Goal: Communication & Community: Participate in discussion

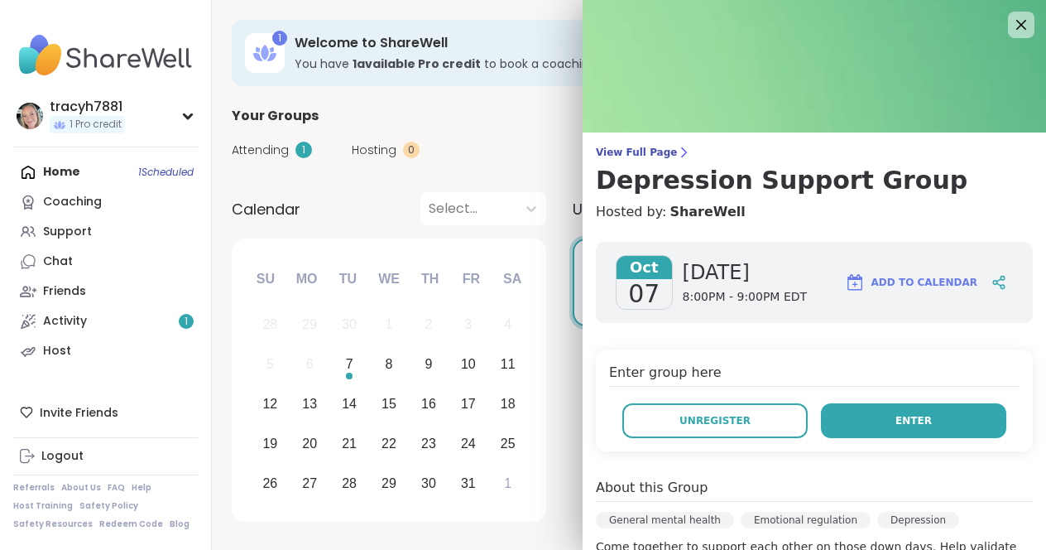
click at [849, 413] on button "Enter" at bounding box center [913, 420] width 185 height 35
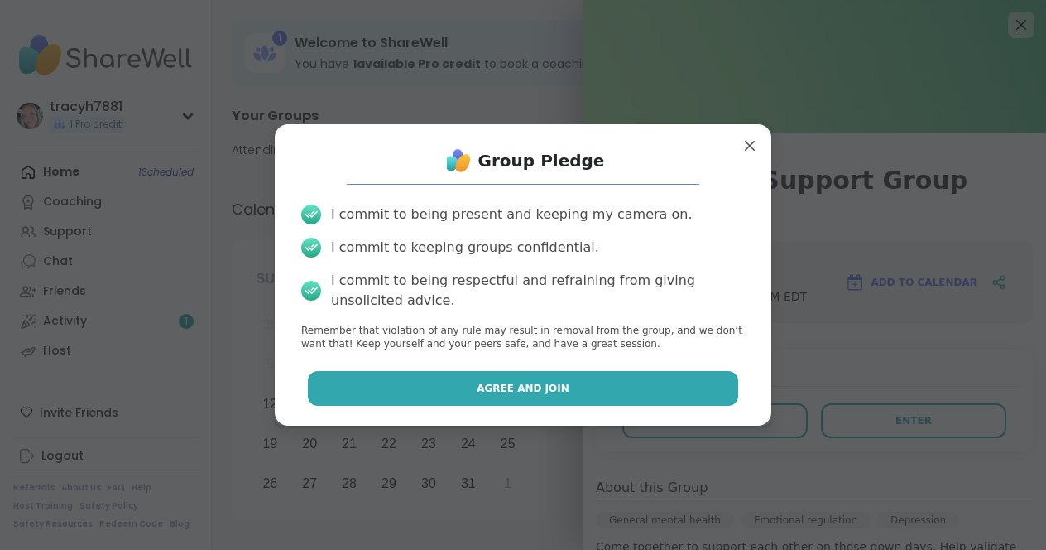
click at [487, 387] on span "Agree and Join" at bounding box center [523, 388] width 93 height 15
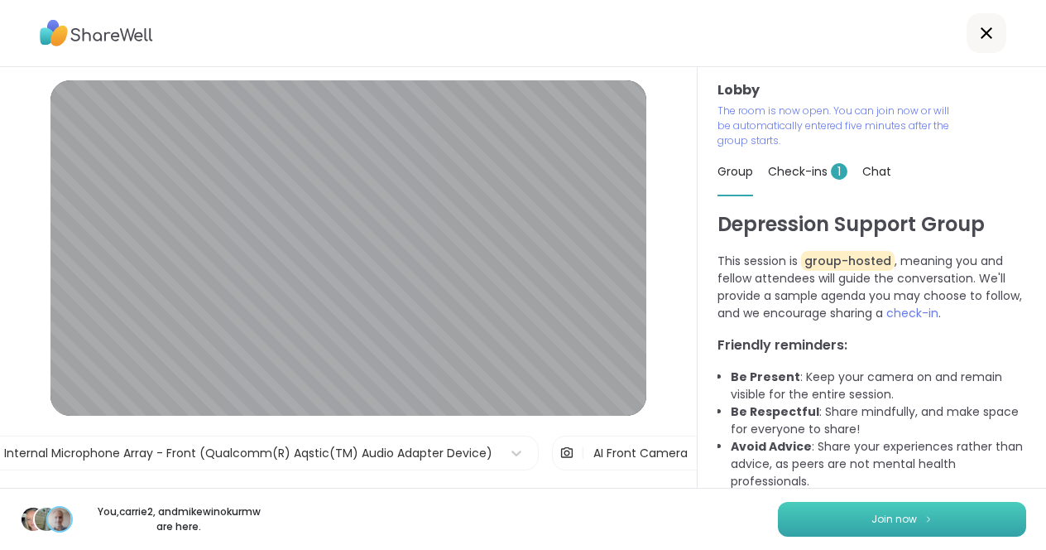
click at [874, 517] on span "Join now" at bounding box center [895, 518] width 46 height 15
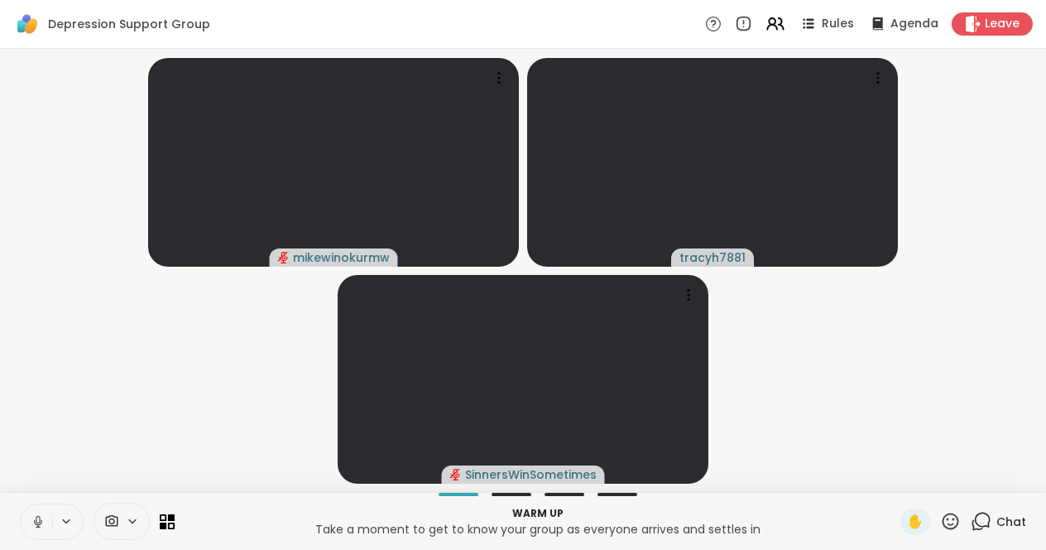
click at [37, 519] on icon at bounding box center [38, 521] width 15 height 15
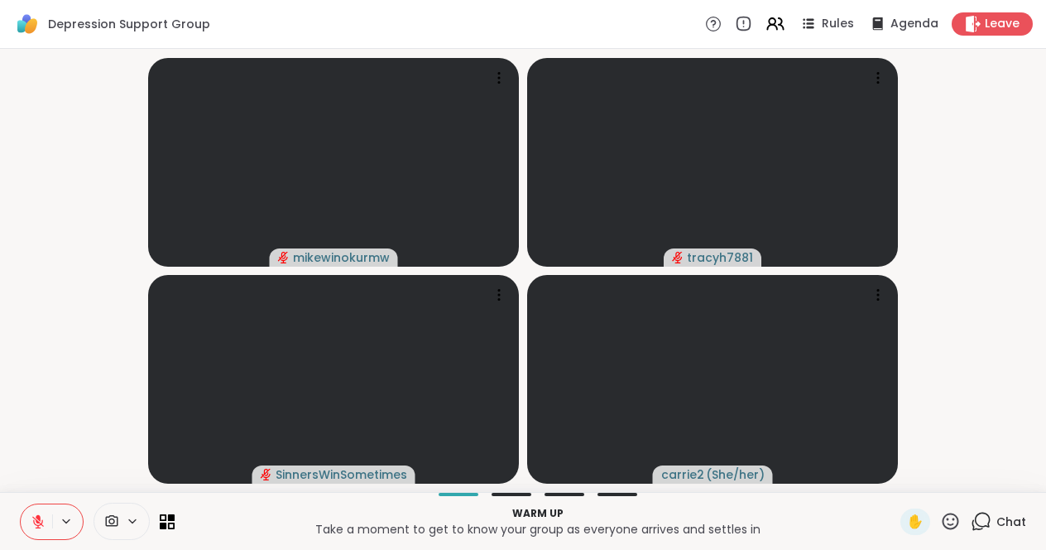
click at [37, 519] on icon at bounding box center [38, 521] width 15 height 15
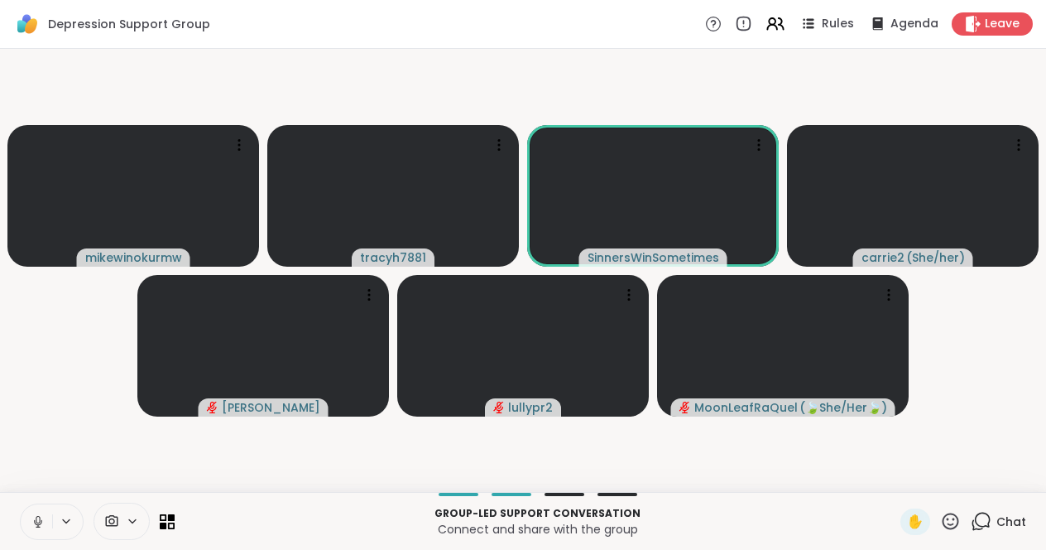
click at [41, 514] on icon at bounding box center [38, 521] width 15 height 15
click at [31, 519] on icon at bounding box center [38, 521] width 15 height 15
click at [33, 525] on icon at bounding box center [38, 521] width 15 height 15
click at [36, 521] on icon at bounding box center [38, 522] width 12 height 12
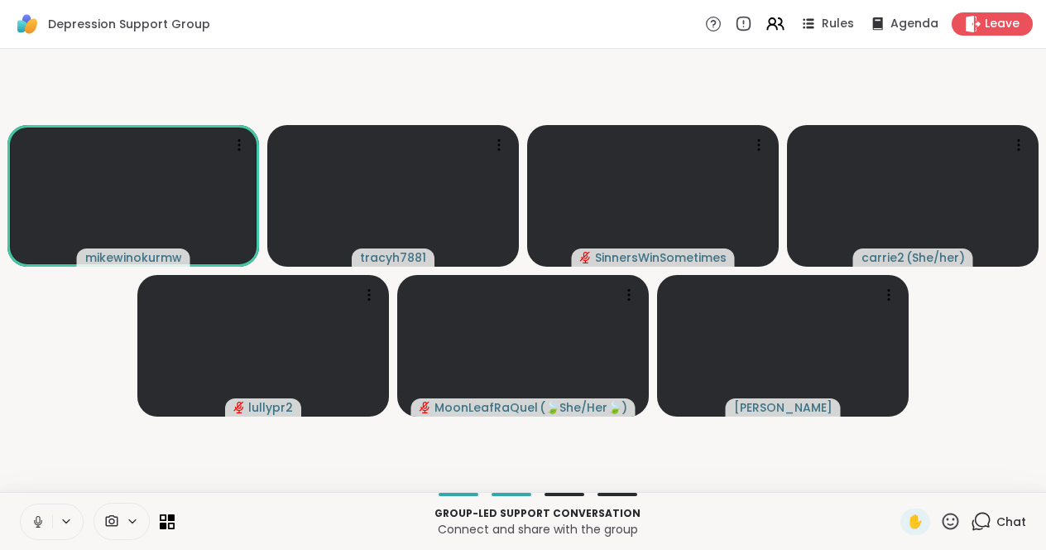
click at [29, 519] on button at bounding box center [36, 521] width 31 height 35
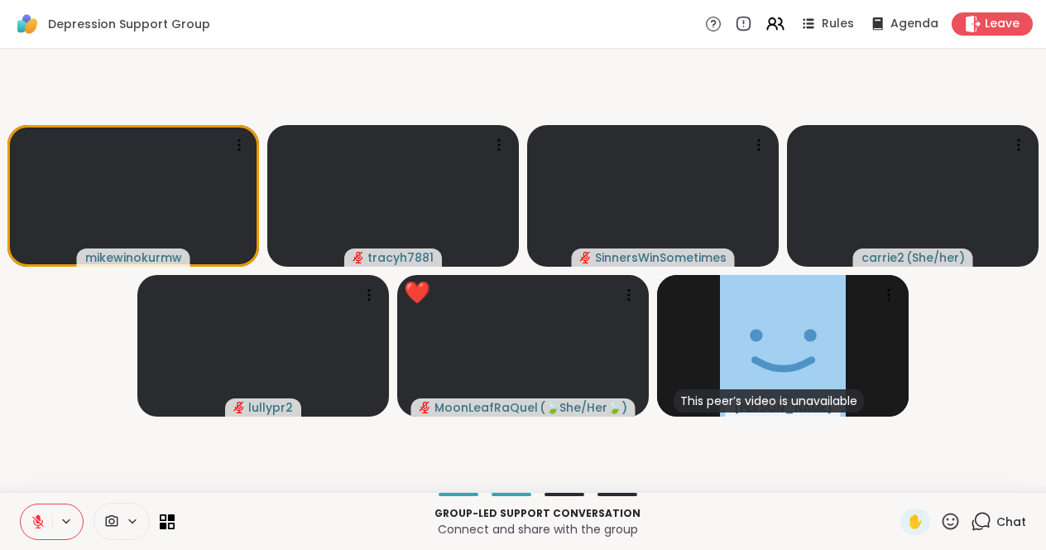
click at [45, 521] on button at bounding box center [36, 521] width 31 height 35
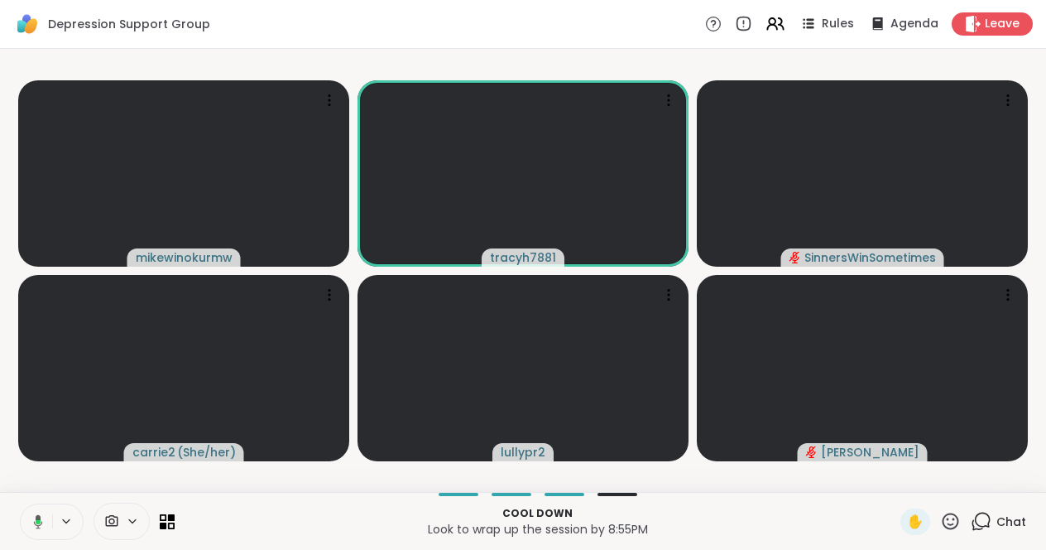
scroll to position [0, 12]
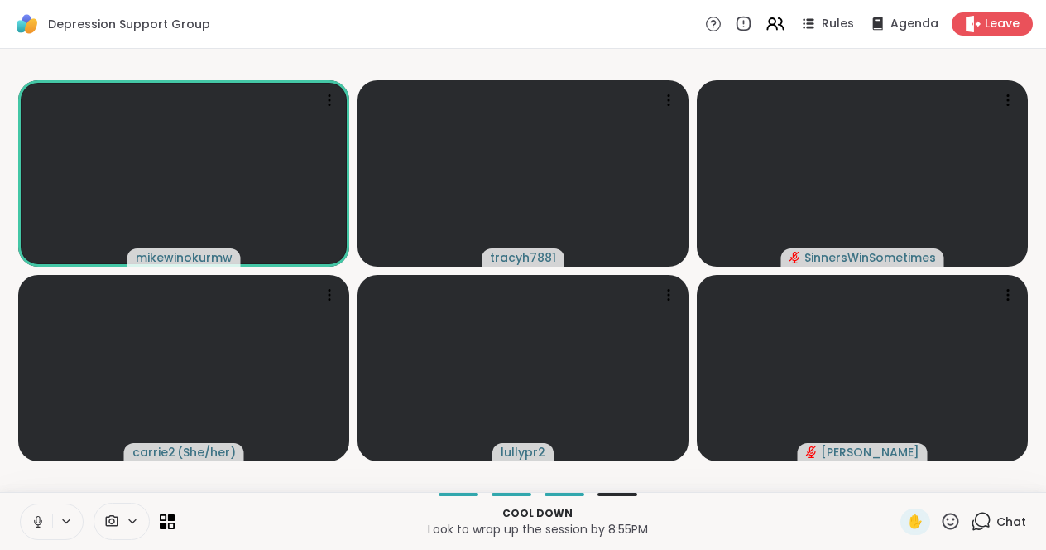
click at [607, 501] on div "Cool down Look to wrap up the session by 8:55PM ✋ Chat" at bounding box center [523, 521] width 1046 height 58
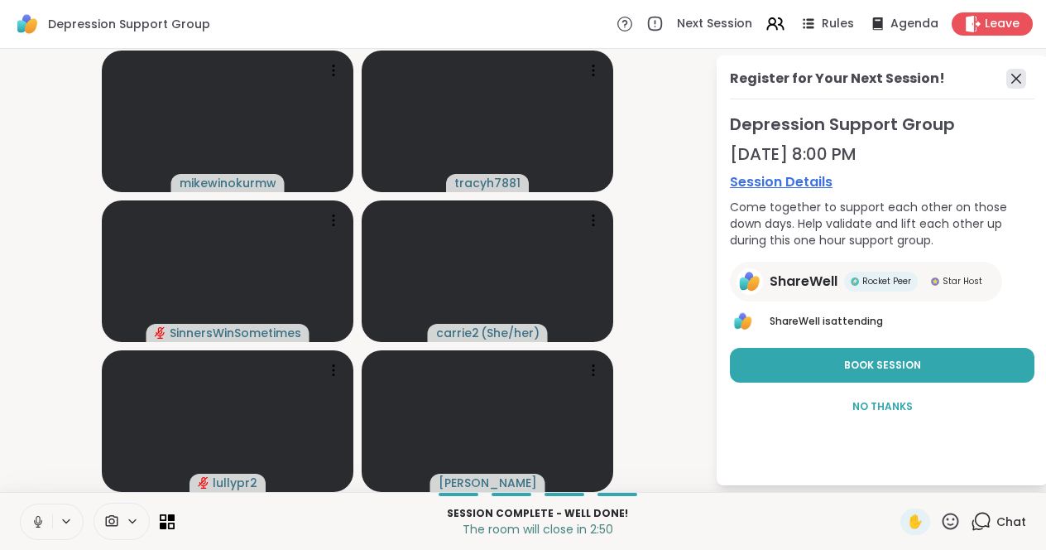
click at [1011, 76] on icon at bounding box center [1016, 79] width 10 height 10
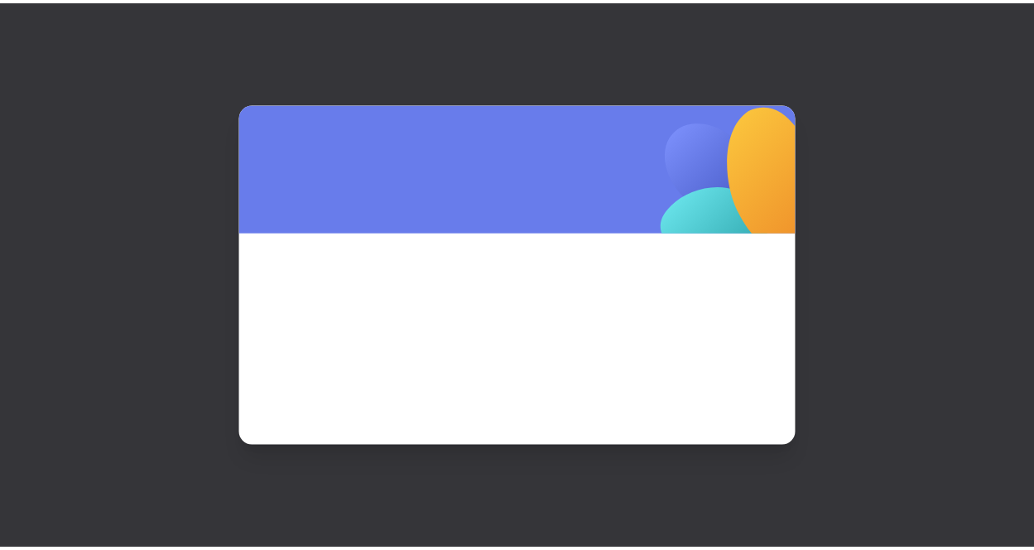
scroll to position [0, 0]
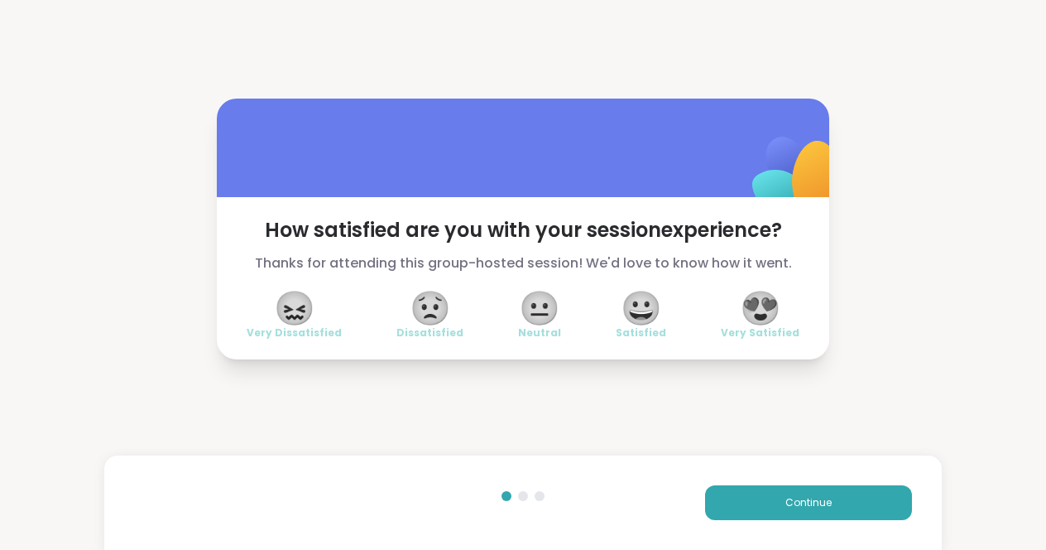
click at [761, 300] on span "😍" at bounding box center [760, 308] width 41 height 30
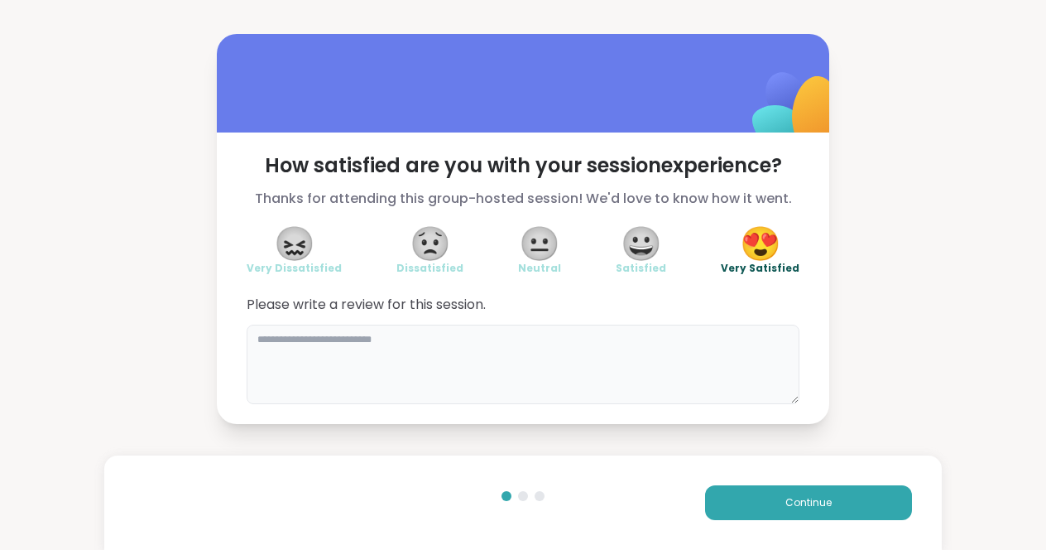
click at [482, 360] on textarea at bounding box center [523, 363] width 553 height 79
type textarea "**********"
click at [801, 507] on span "Continue" at bounding box center [808, 502] width 46 height 15
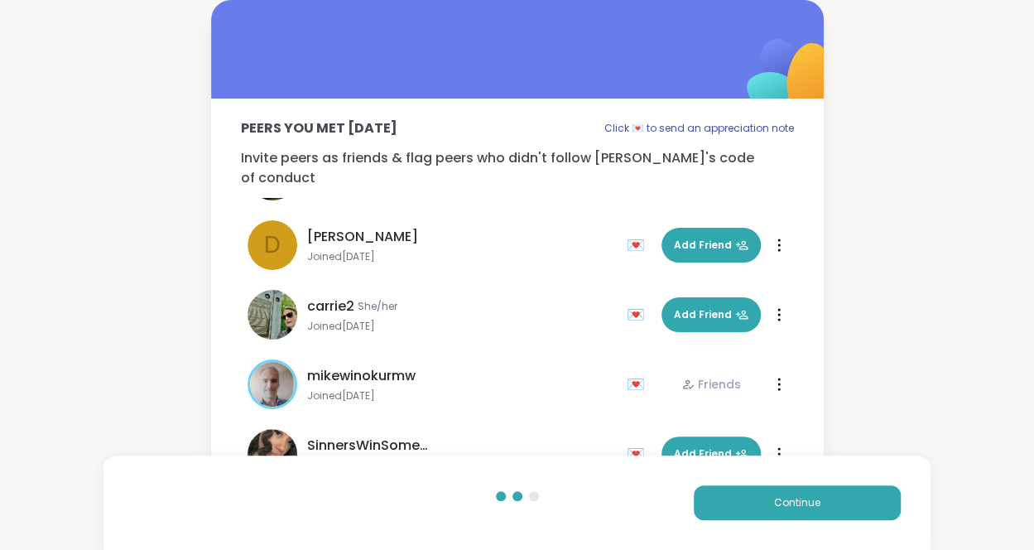
scroll to position [83, 0]
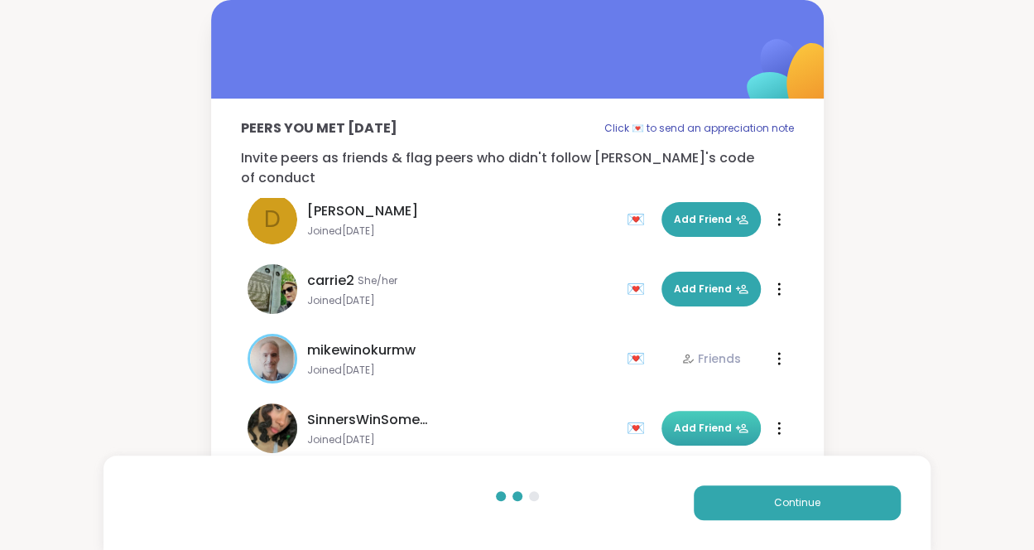
click at [697, 420] on span "Add Friend" at bounding box center [711, 427] width 74 height 15
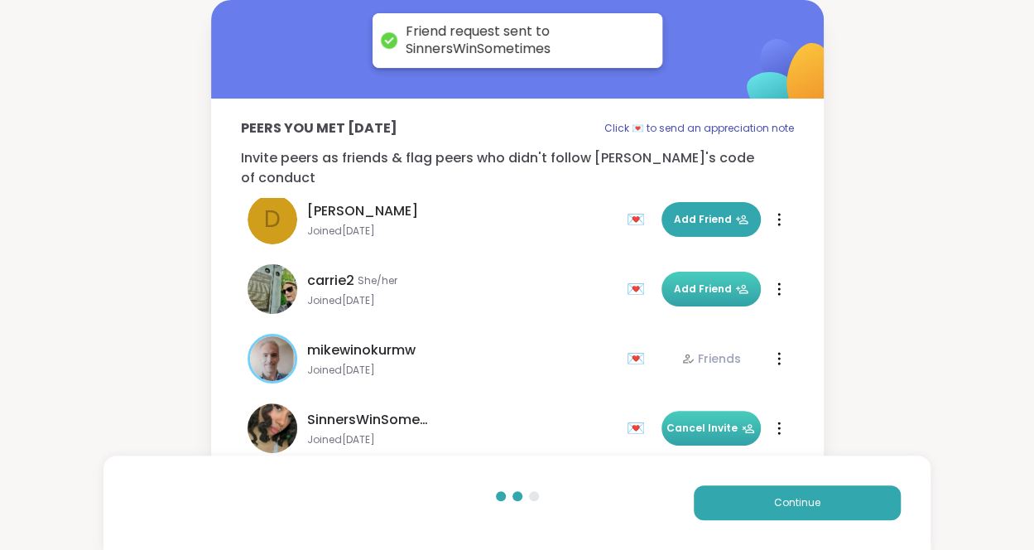
click at [699, 281] on span "Add Friend" at bounding box center [711, 288] width 74 height 15
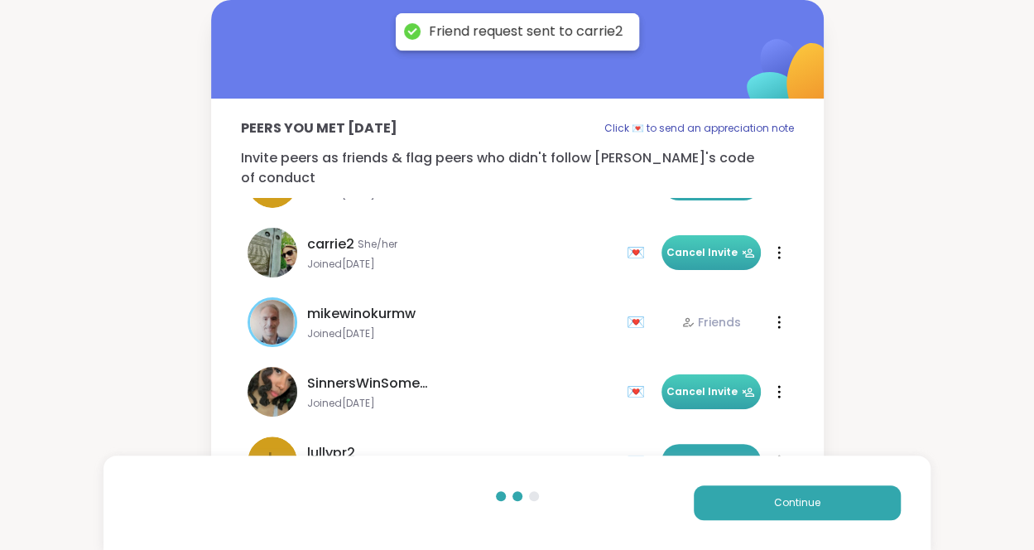
scroll to position [52, 0]
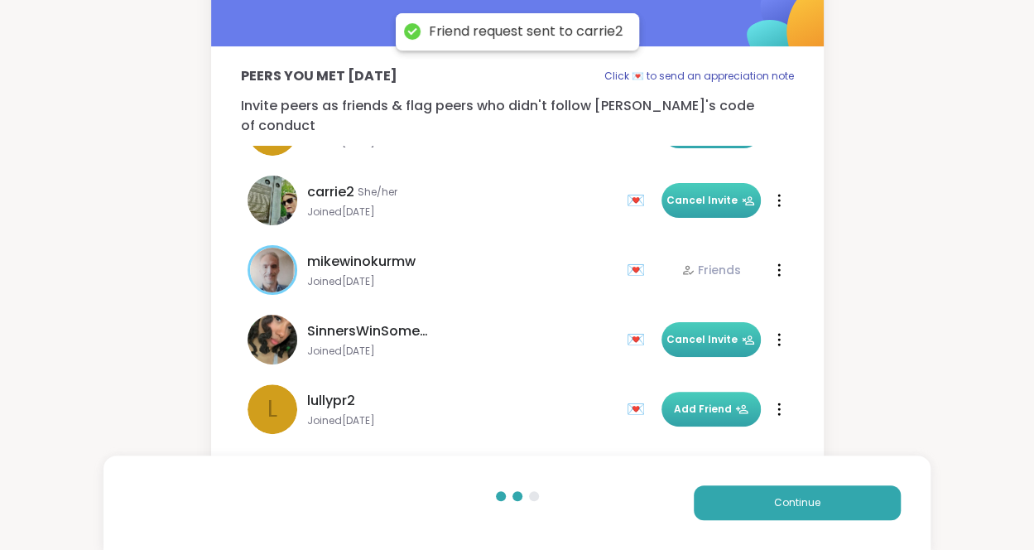
click at [717, 401] on span "Add Friend" at bounding box center [711, 408] width 74 height 15
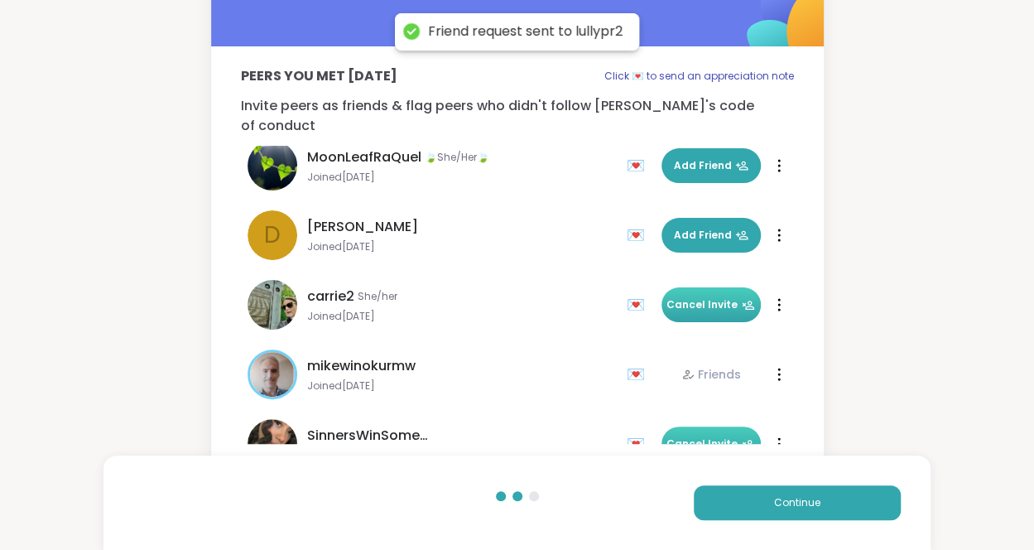
scroll to position [0, 0]
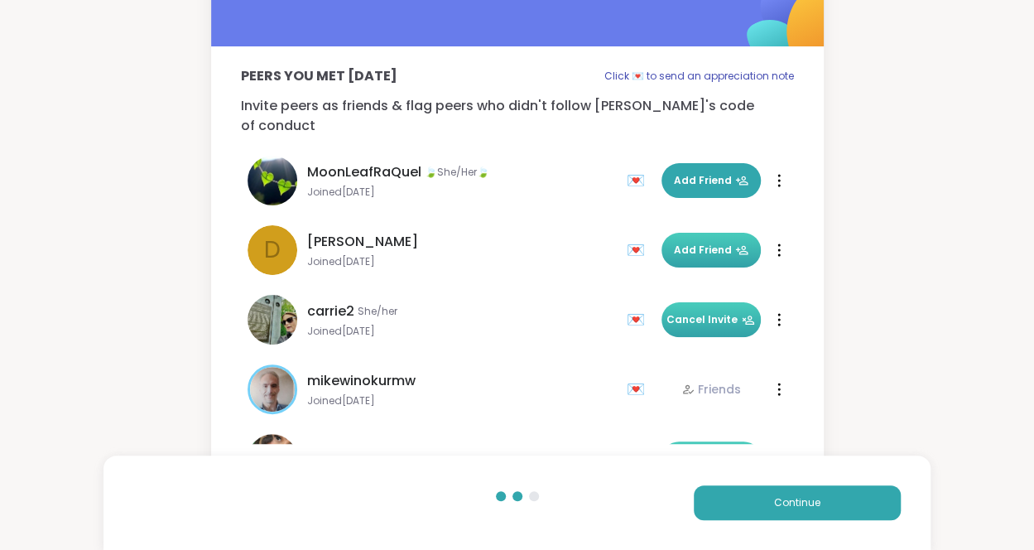
click at [710, 242] on span "Add Friend" at bounding box center [711, 249] width 74 height 15
click at [823, 501] on button "Continue" at bounding box center [797, 502] width 207 height 35
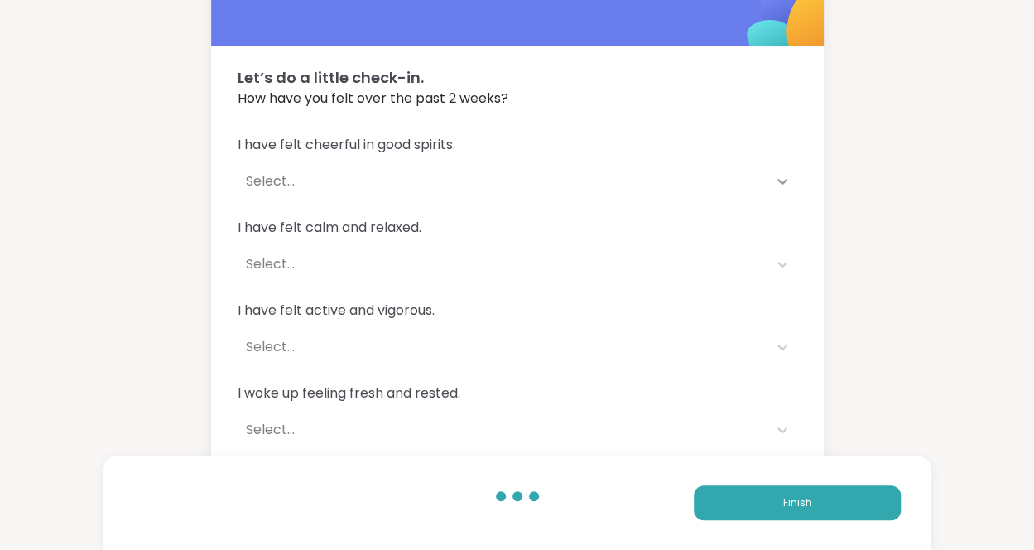
click at [784, 181] on icon at bounding box center [782, 182] width 10 height 6
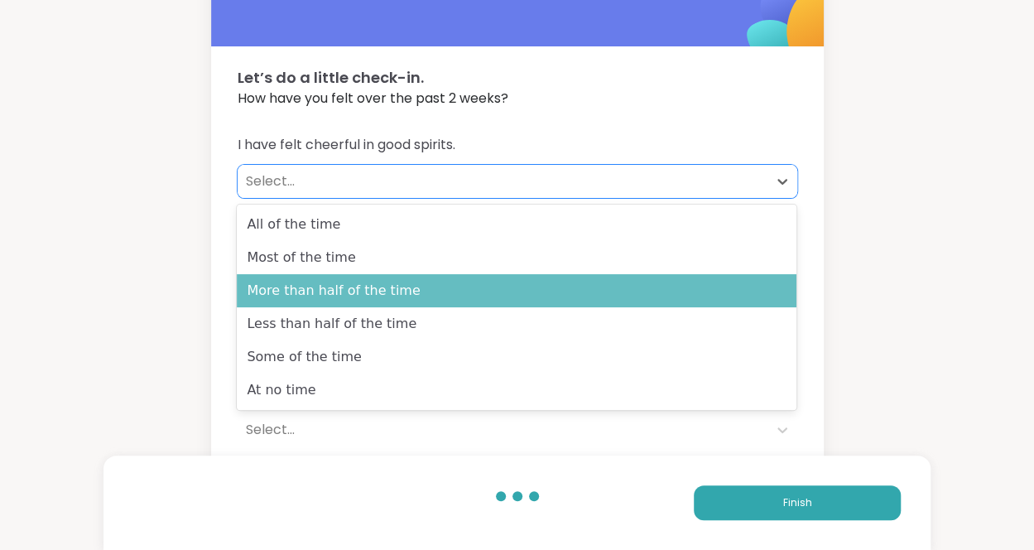
click at [709, 279] on div "More than half of the time" at bounding box center [516, 290] width 559 height 33
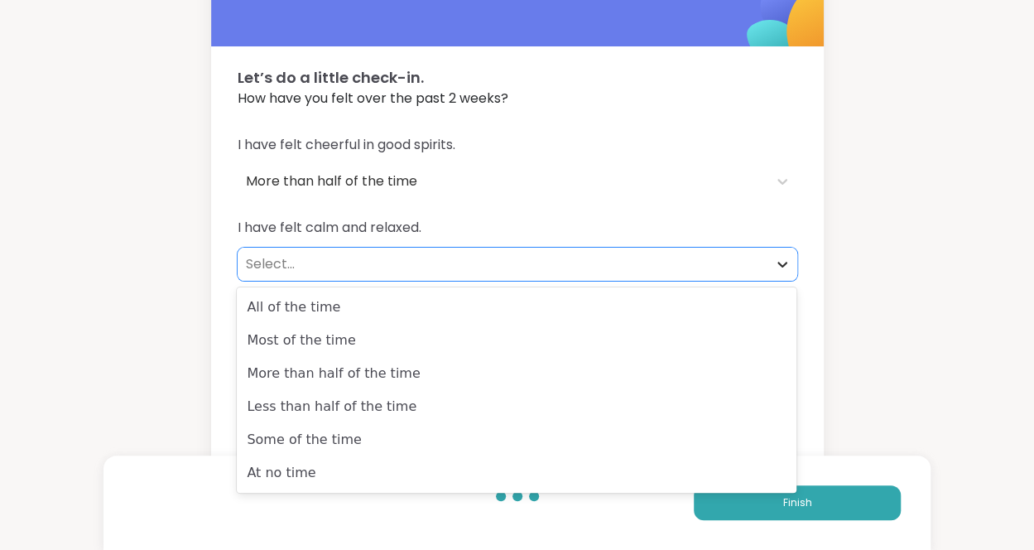
click at [782, 261] on icon at bounding box center [782, 264] width 17 height 17
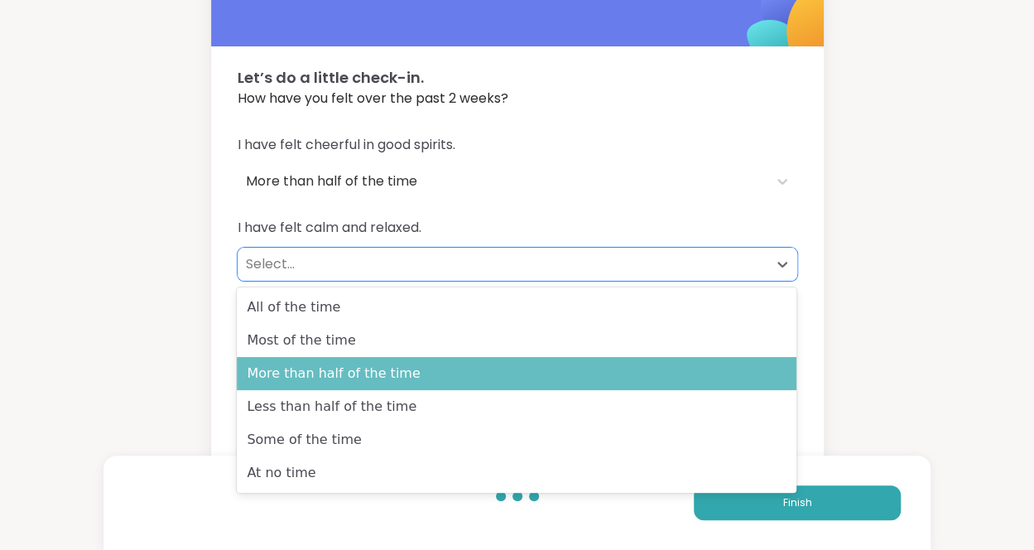
click at [732, 375] on div "More than half of the time" at bounding box center [516, 373] width 559 height 33
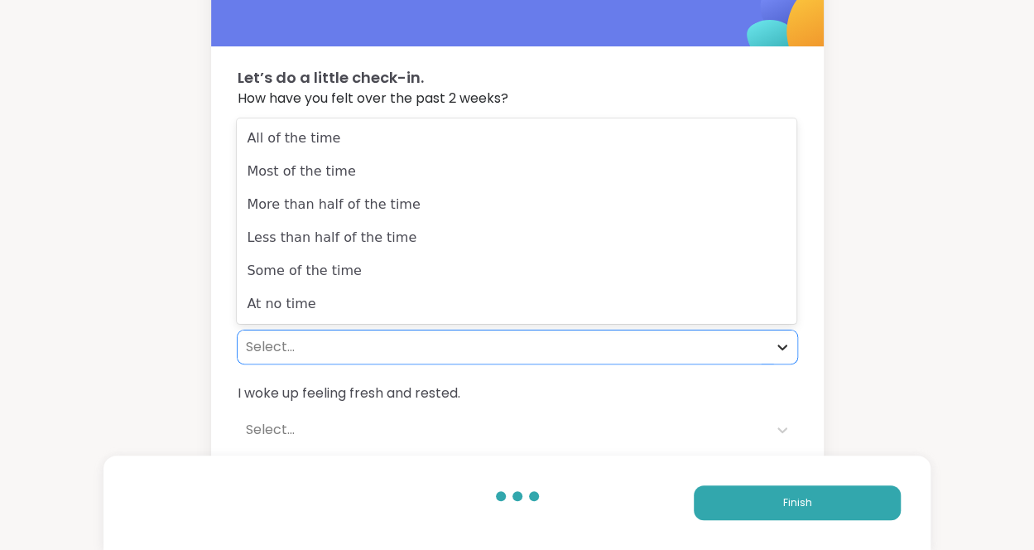
click at [780, 343] on icon at bounding box center [782, 347] width 17 height 17
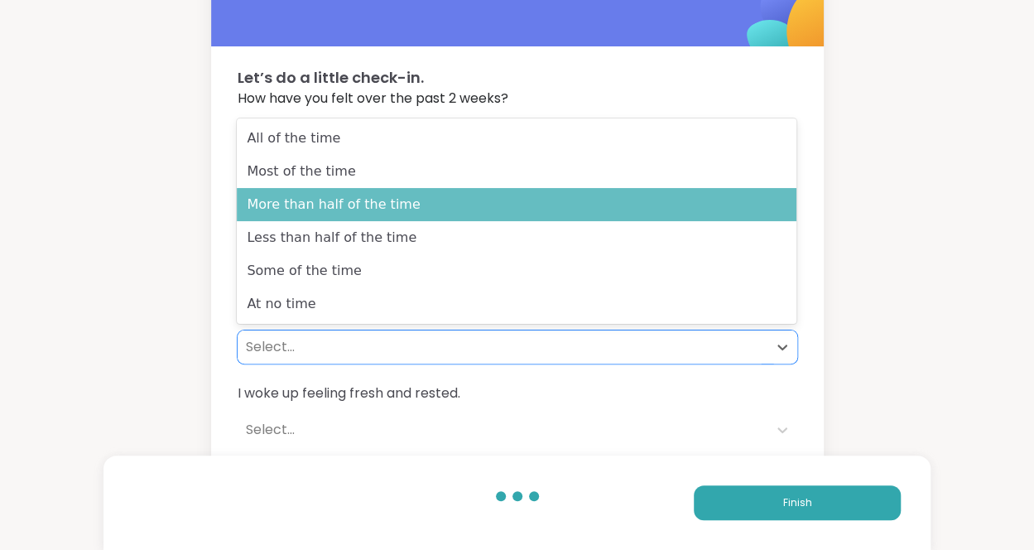
click at [710, 215] on div "More than half of the time" at bounding box center [516, 204] width 559 height 33
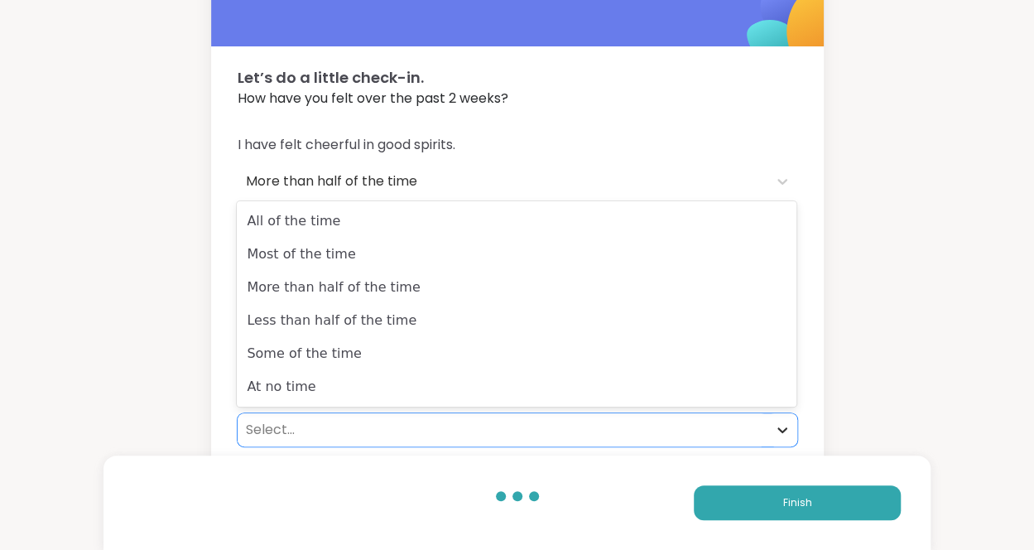
click at [784, 425] on icon at bounding box center [782, 429] width 17 height 17
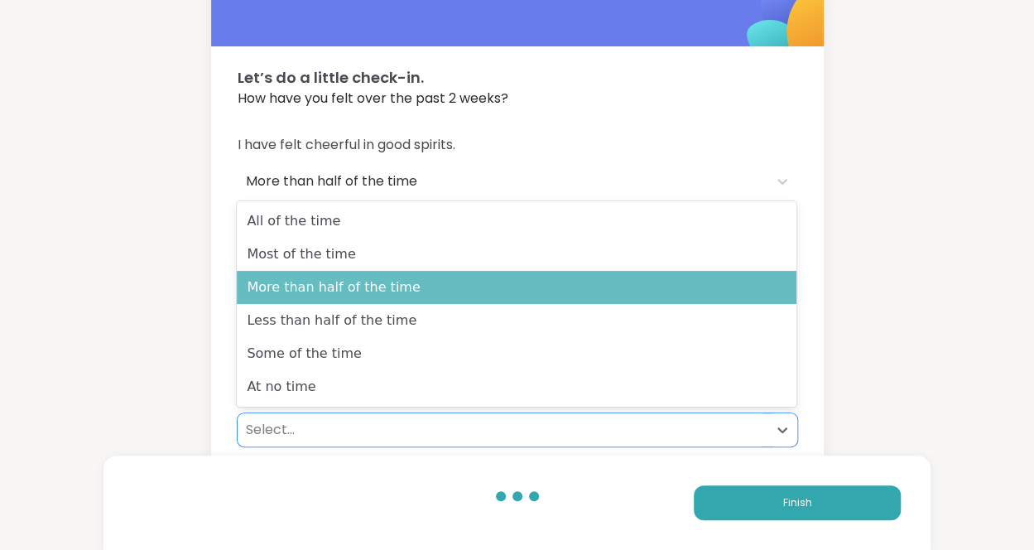
click at [780, 276] on div "More than half of the time" at bounding box center [516, 287] width 559 height 33
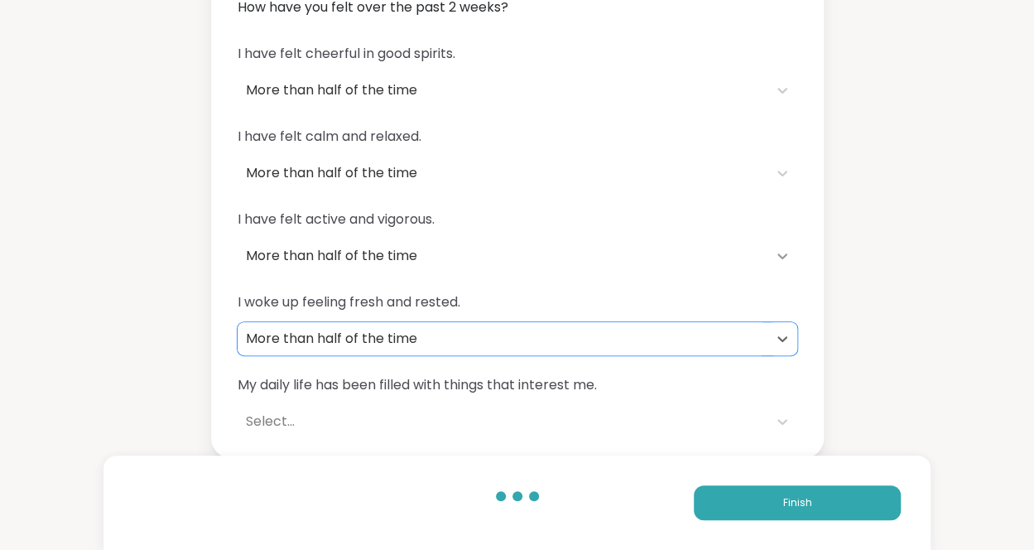
scroll to position [144, 0]
click at [781, 419] on icon at bounding box center [782, 420] width 17 height 17
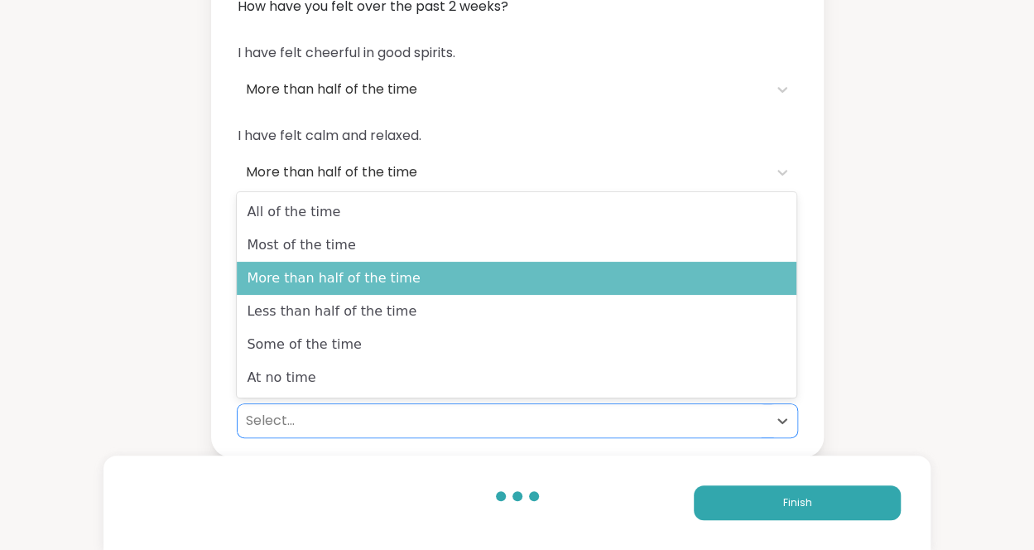
click at [761, 292] on div "More than half of the time" at bounding box center [516, 278] width 559 height 33
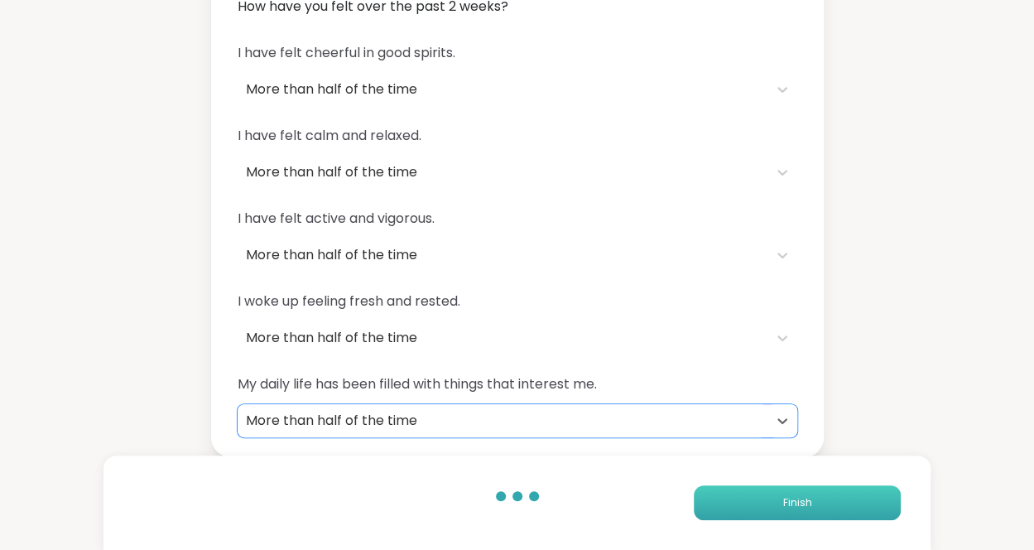
click at [804, 504] on span "Finish" at bounding box center [797, 502] width 29 height 15
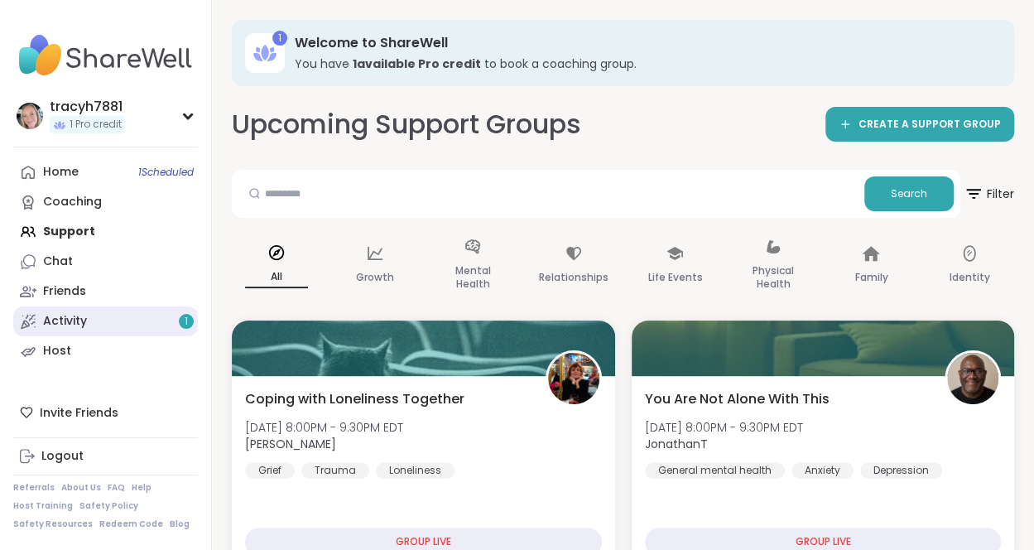
click at [66, 324] on div "Activity 1" at bounding box center [65, 321] width 44 height 17
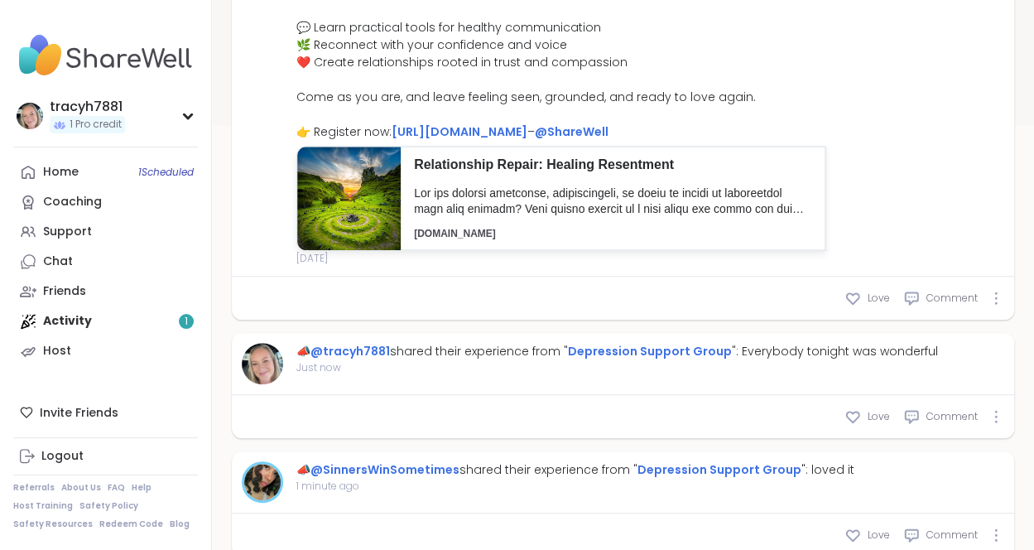
scroll to position [497, 0]
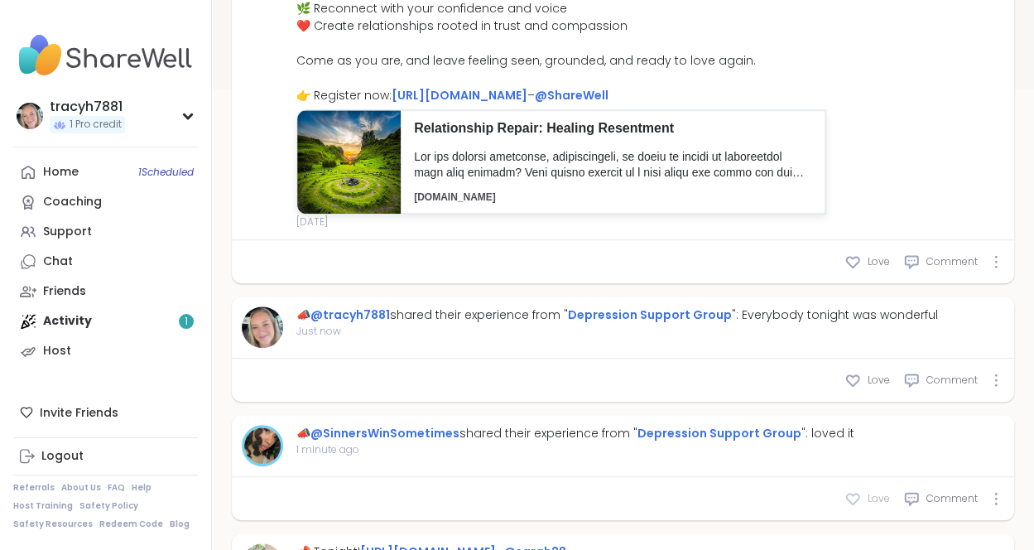
click at [851, 497] on icon at bounding box center [852, 498] width 17 height 17
type textarea "*"
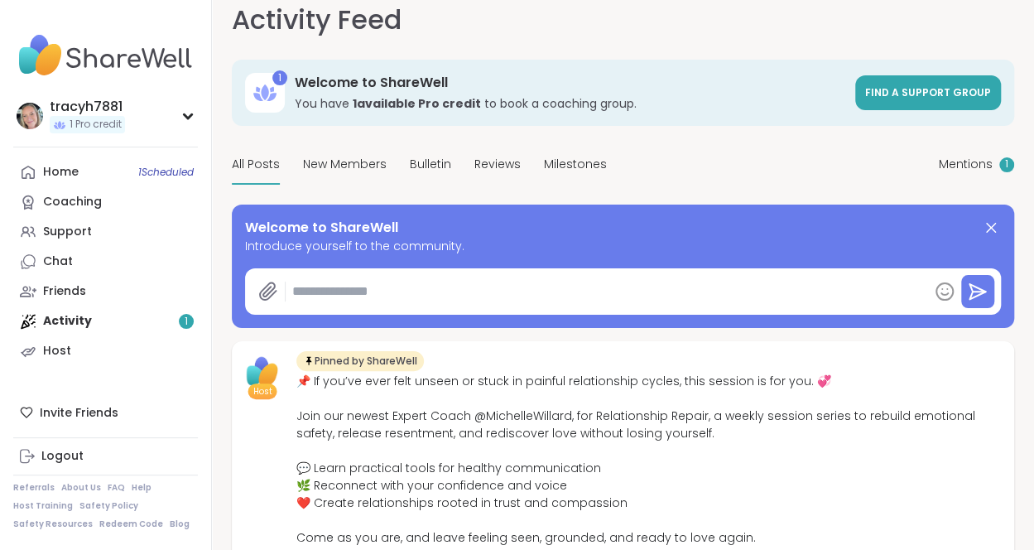
scroll to position [0, 0]
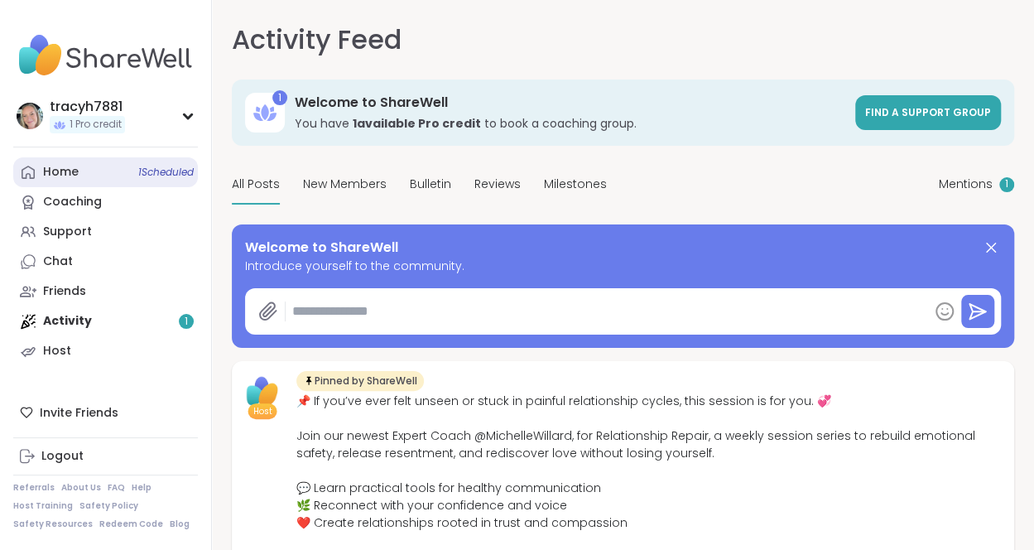
click at [73, 176] on div "Home 1 Scheduled" at bounding box center [61, 172] width 36 height 17
